Goal: Task Accomplishment & Management: Manage account settings

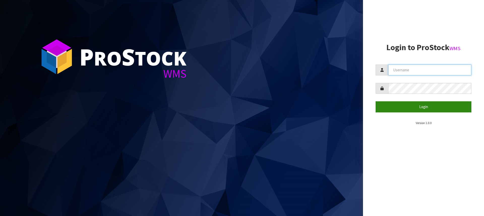
type input "[PERSON_NAME][EMAIL_ADDRESS][DOMAIN_NAME]"
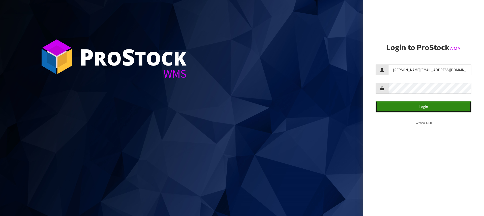
click at [425, 107] on button "Login" at bounding box center [423, 106] width 96 height 11
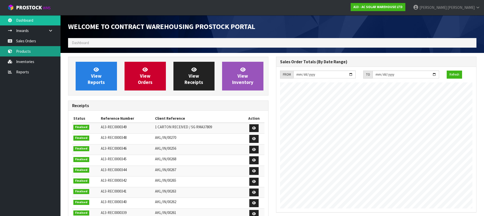
scroll to position [271, 208]
click at [26, 49] on link "Products" at bounding box center [30, 51] width 60 height 10
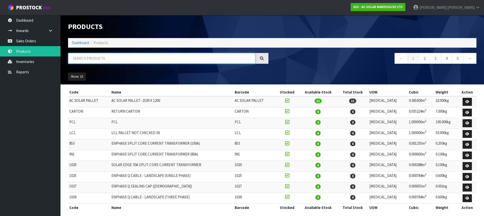
click at [88, 54] on input "text" at bounding box center [161, 58] width 187 height 11
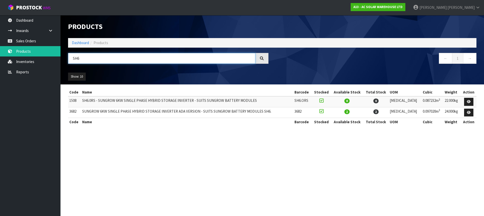
type input "SH6"
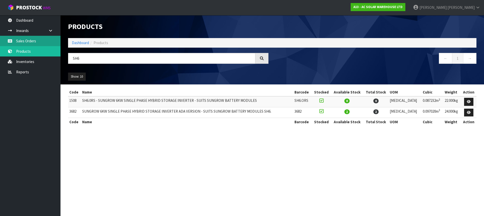
click at [22, 39] on link "Sales Orders" at bounding box center [30, 41] width 60 height 10
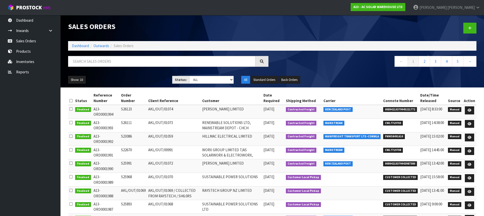
click at [395, 150] on span "CWL7719708" at bounding box center [393, 150] width 20 height 5
click at [398, 123] on span "CWL7719703" at bounding box center [393, 123] width 20 height 5
copy span "CWL7719703"
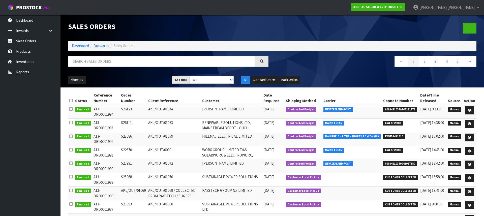
click at [210, 105] on td "[PERSON_NAME] LIMITED" at bounding box center [231, 112] width 61 height 14
click at [398, 110] on span "00894210379945221772" at bounding box center [400, 109] width 34 height 5
copy span "00894210379945221772"
